Goal: Task Accomplishment & Management: Use online tool/utility

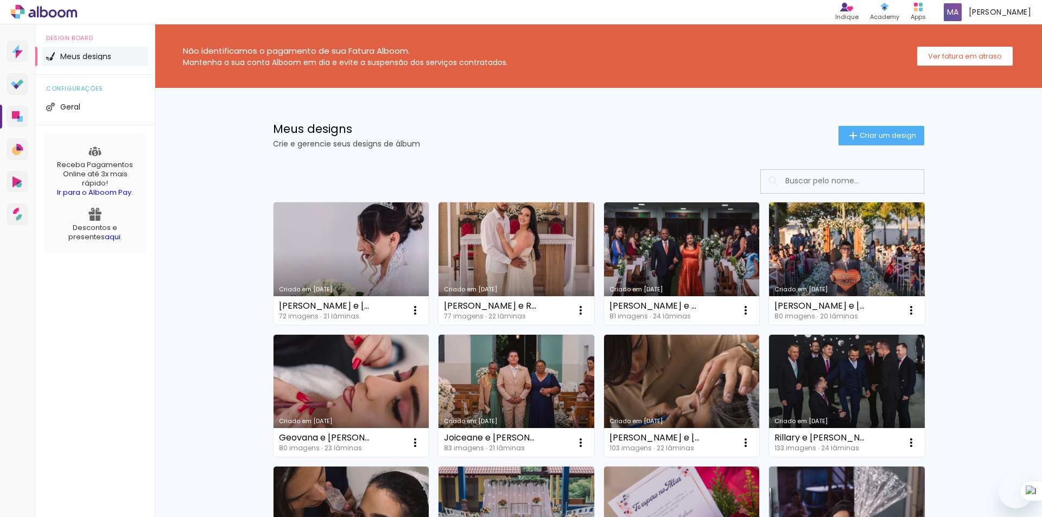
click at [366, 244] on link "Criado em [DATE]" at bounding box center [352, 263] width 156 height 123
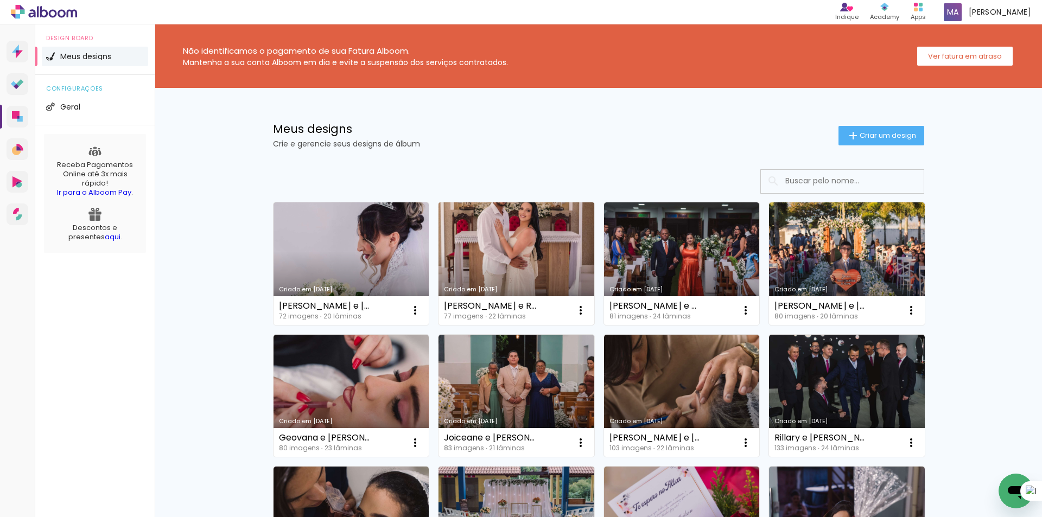
click at [471, 257] on link "Criado em [DATE]" at bounding box center [517, 263] width 156 height 123
